Goal: Task Accomplishment & Management: Use online tool/utility

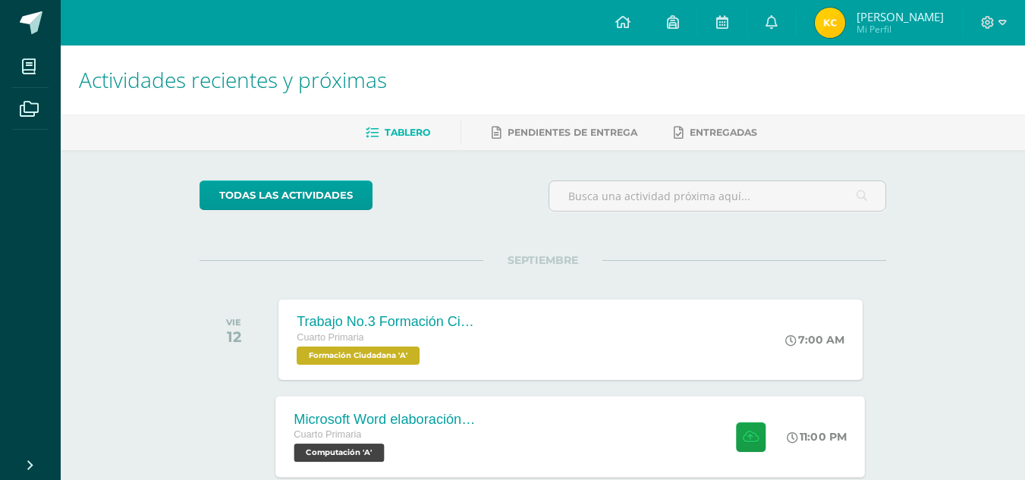
click at [734, 464] on div at bounding box center [747, 436] width 74 height 81
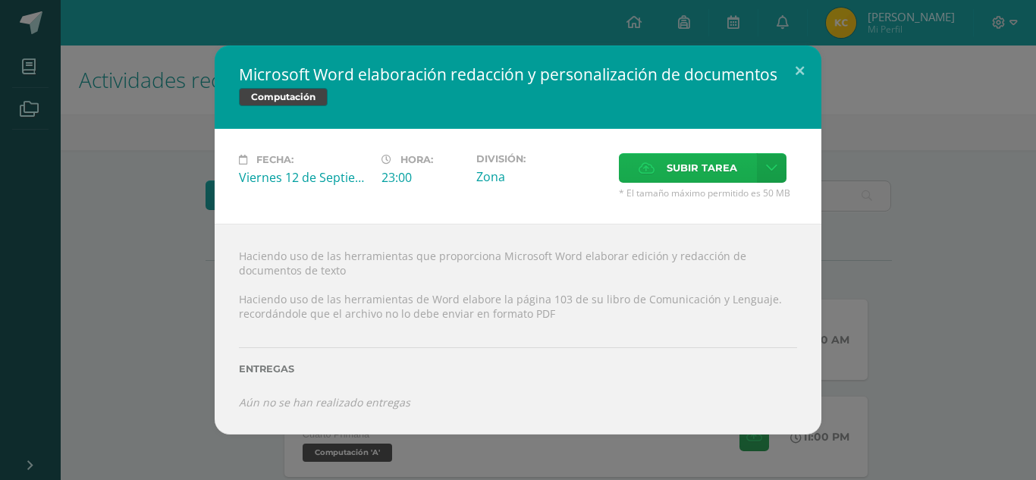
click at [655, 170] on icon at bounding box center [647, 168] width 16 height 10
click at [0, 0] on input "Subir tarea" at bounding box center [0, 0] width 0 height 0
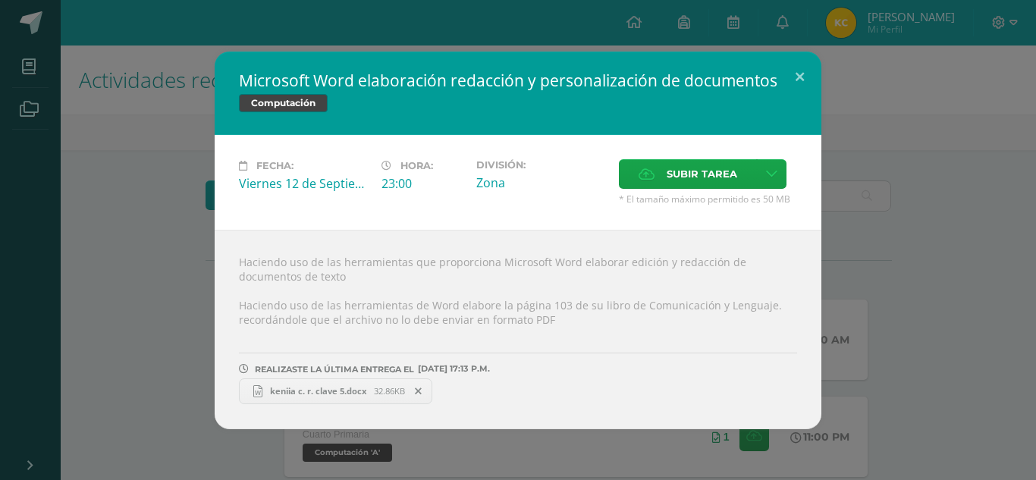
drag, startPoint x: 295, startPoint y: 404, endPoint x: 294, endPoint y: 395, distance: 9.9
click at [294, 398] on div "Haciendo uso de las herramientas que proporciona Microsoft Word elaborar edició…" at bounding box center [518, 330] width 607 height 200
click at [292, 386] on span "keniia c. r. clave 5.docx" at bounding box center [318, 390] width 112 height 11
